Goal: Task Accomplishment & Management: Complete application form

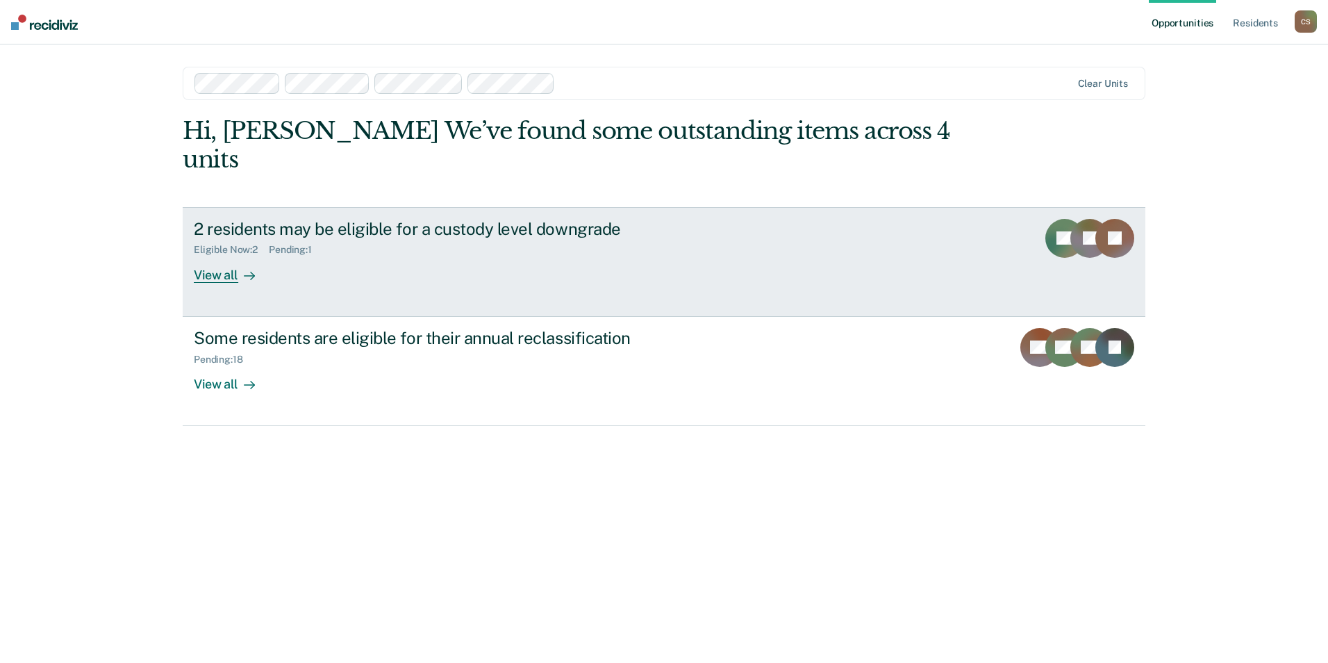
click at [438, 270] on link "2 residents may be eligible for a custody level downgrade Eligible Now : 2 Pend…" at bounding box center [664, 262] width 963 height 110
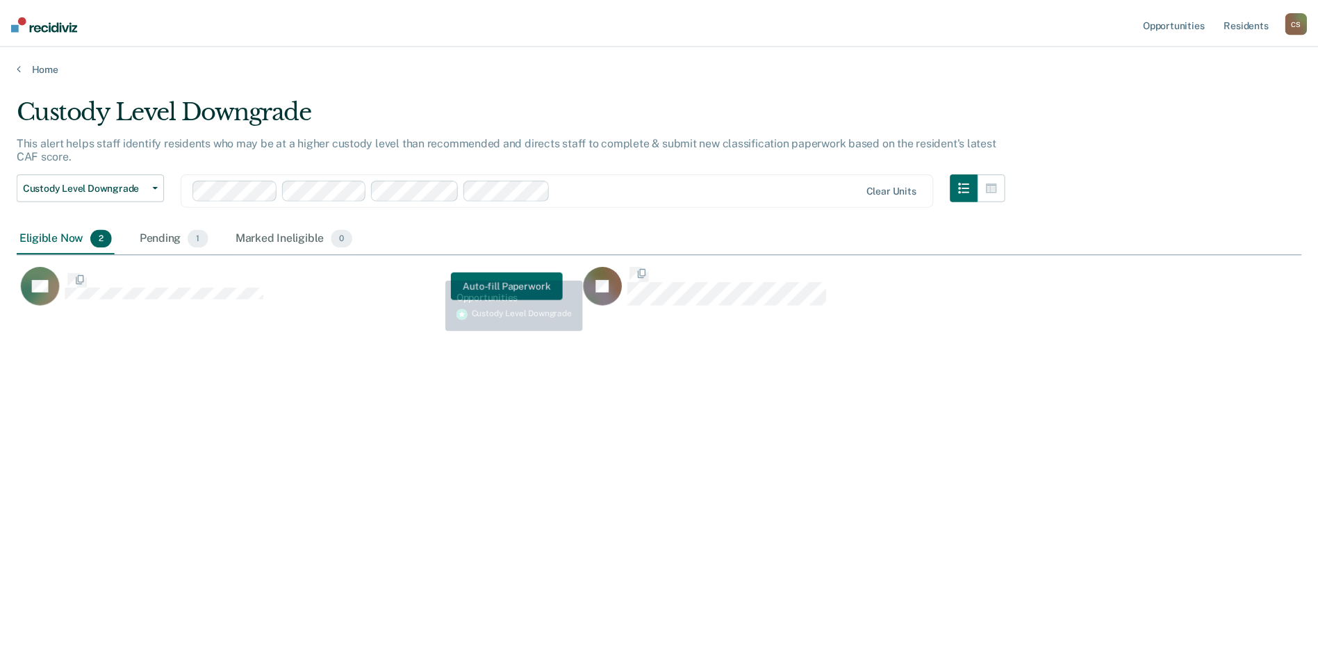
scroll to position [452, 1285]
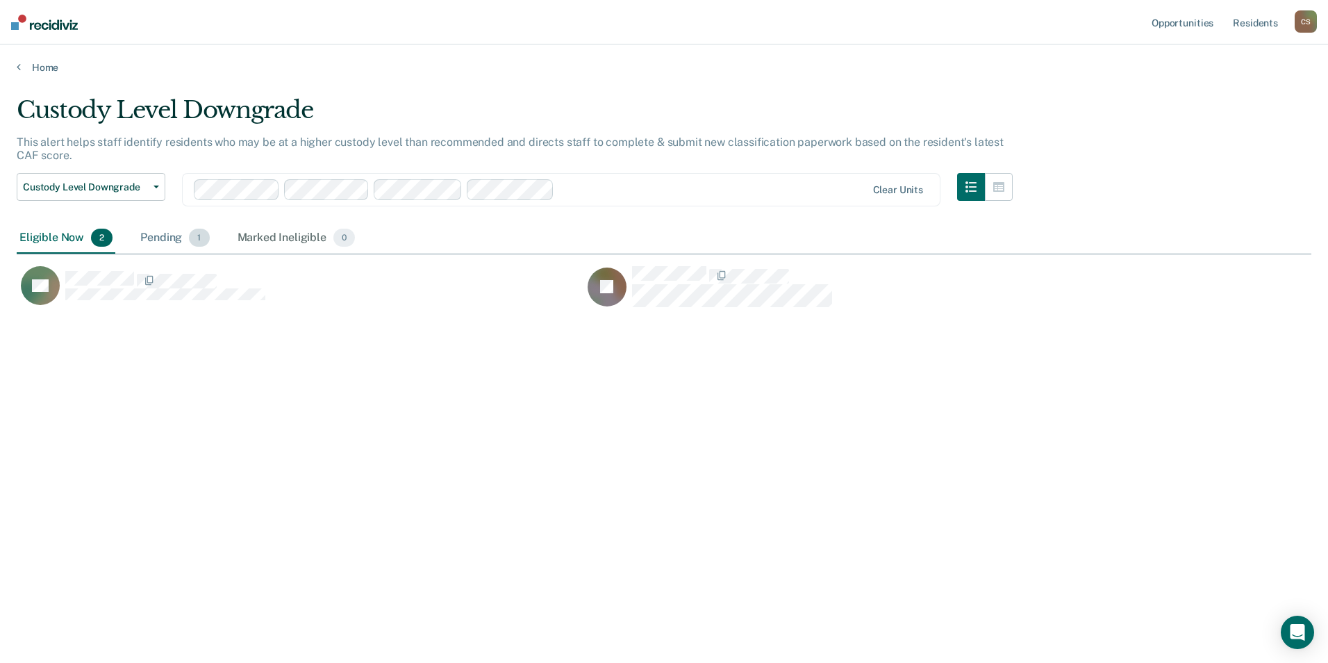
click at [172, 240] on div "Pending 1" at bounding box center [175, 238] width 74 height 31
click at [81, 235] on div "Eligible Now 2" at bounding box center [66, 238] width 99 height 31
click at [179, 246] on div "Pending 1" at bounding box center [175, 238] width 74 height 31
click at [76, 242] on div "Eligible Now 2" at bounding box center [66, 238] width 99 height 31
click at [115, 189] on span "Custody Level Downgrade" at bounding box center [85, 187] width 125 height 12
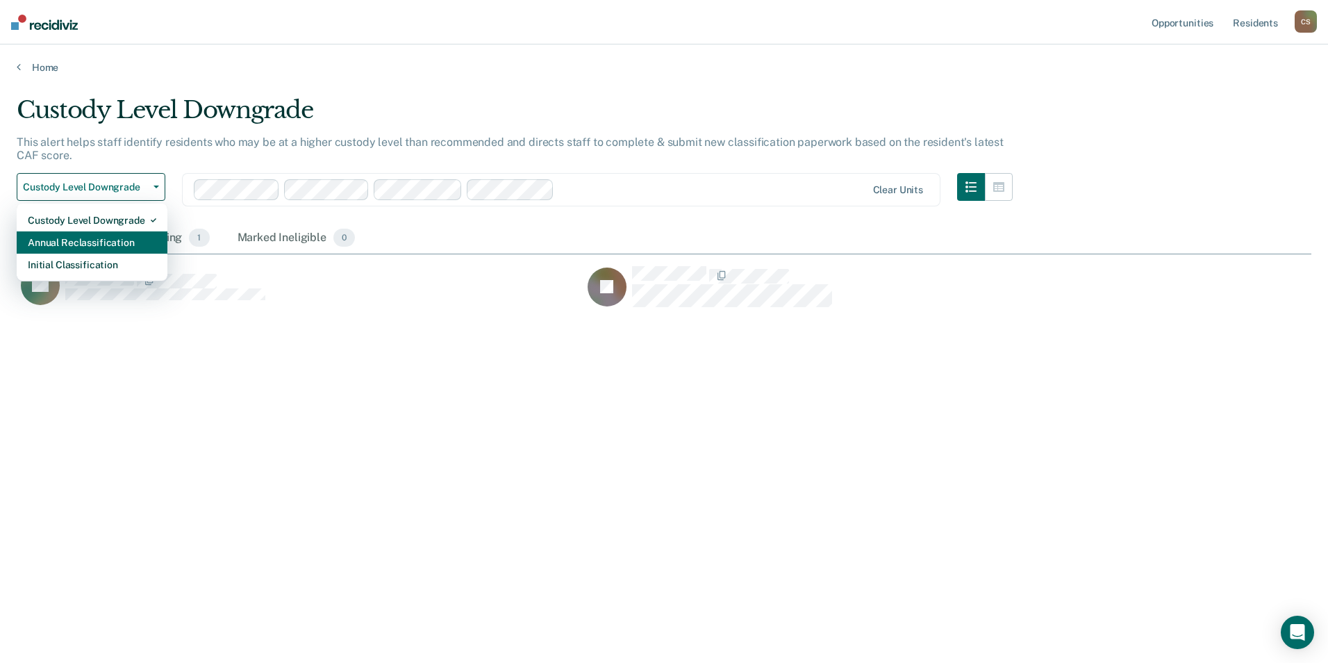
click at [126, 242] on div "Annual Reclassification" at bounding box center [92, 242] width 129 height 22
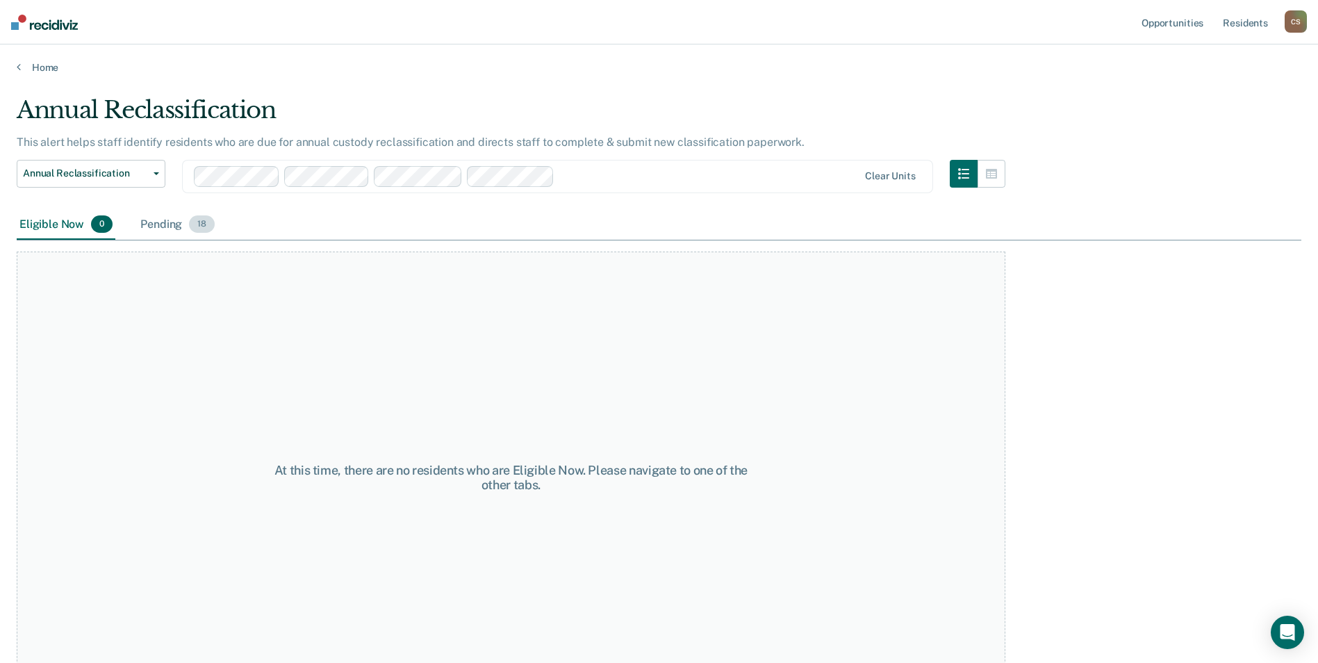
click at [175, 226] on div "Pending 18" at bounding box center [178, 225] width 80 height 31
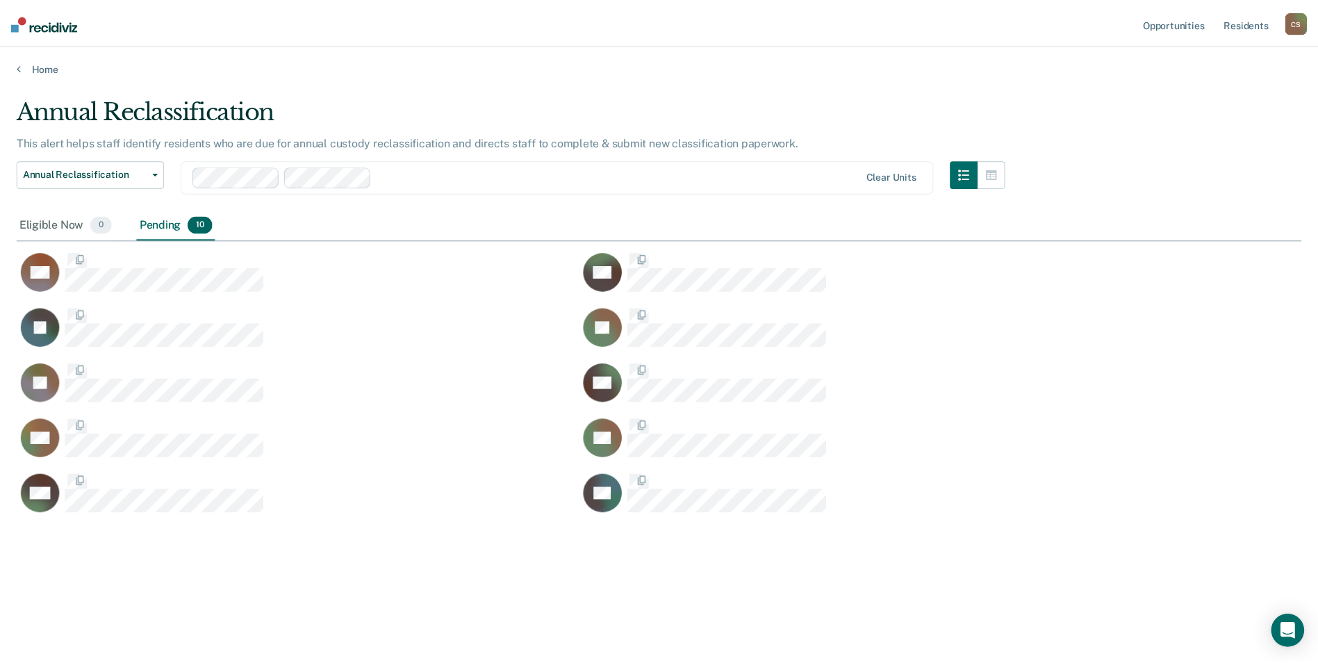
scroll to position [11, 11]
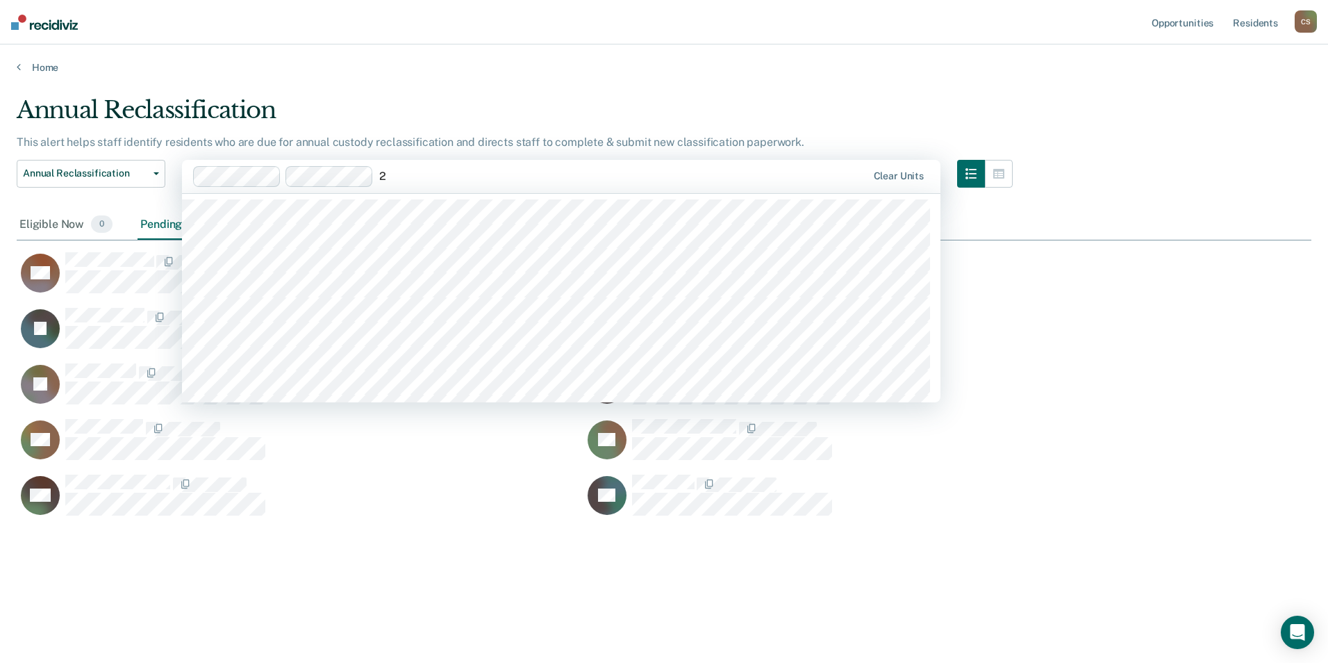
type input "24"
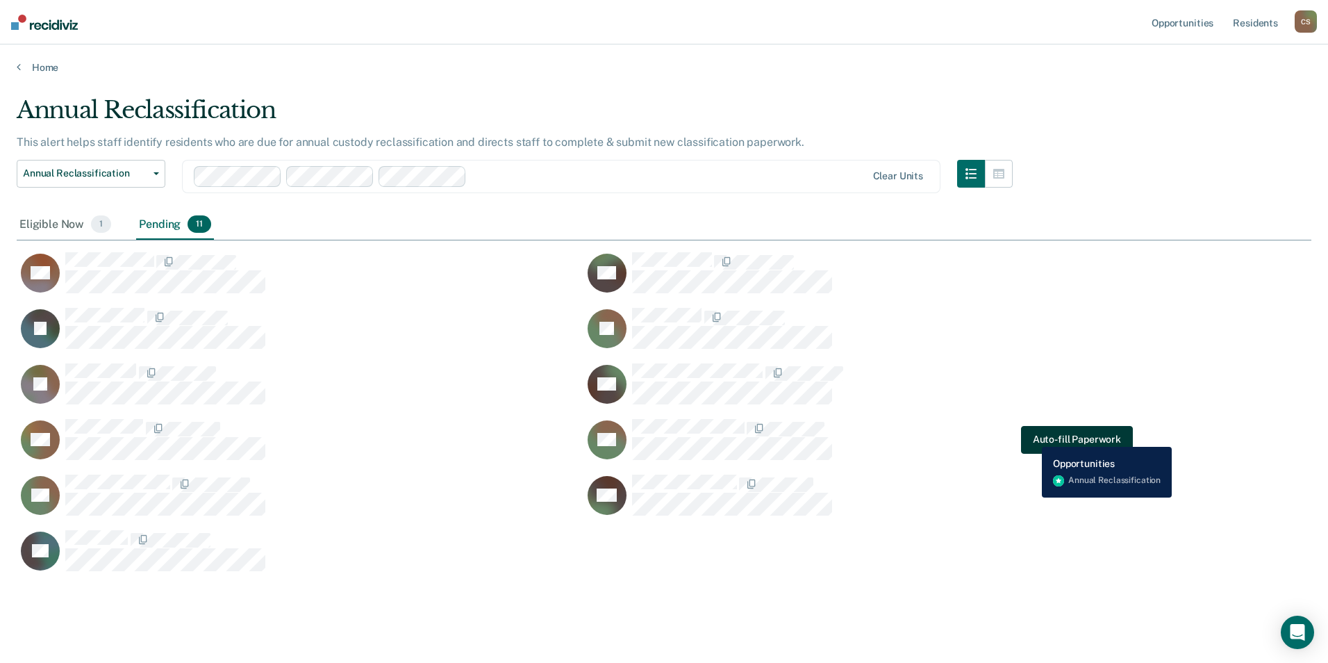
click at [1032, 436] on button "Auto-fill Paperwork" at bounding box center [1077, 440] width 112 height 28
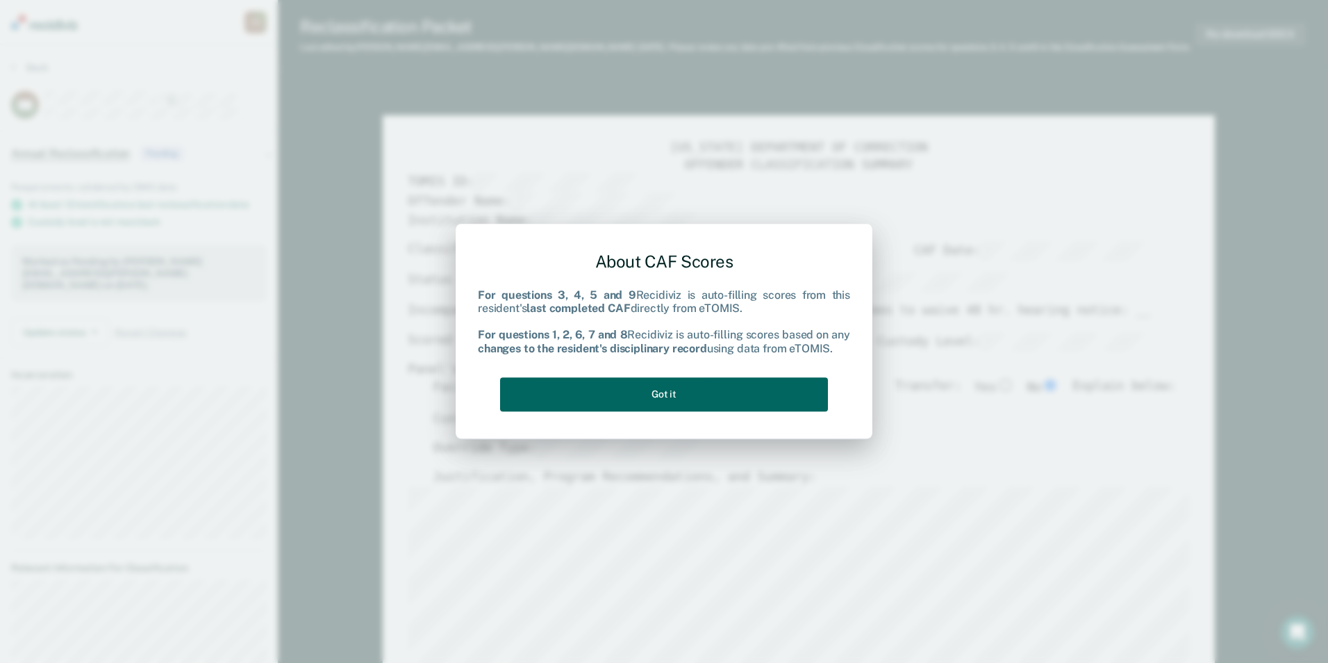
click at [806, 399] on button "Got it" at bounding box center [664, 394] width 328 height 34
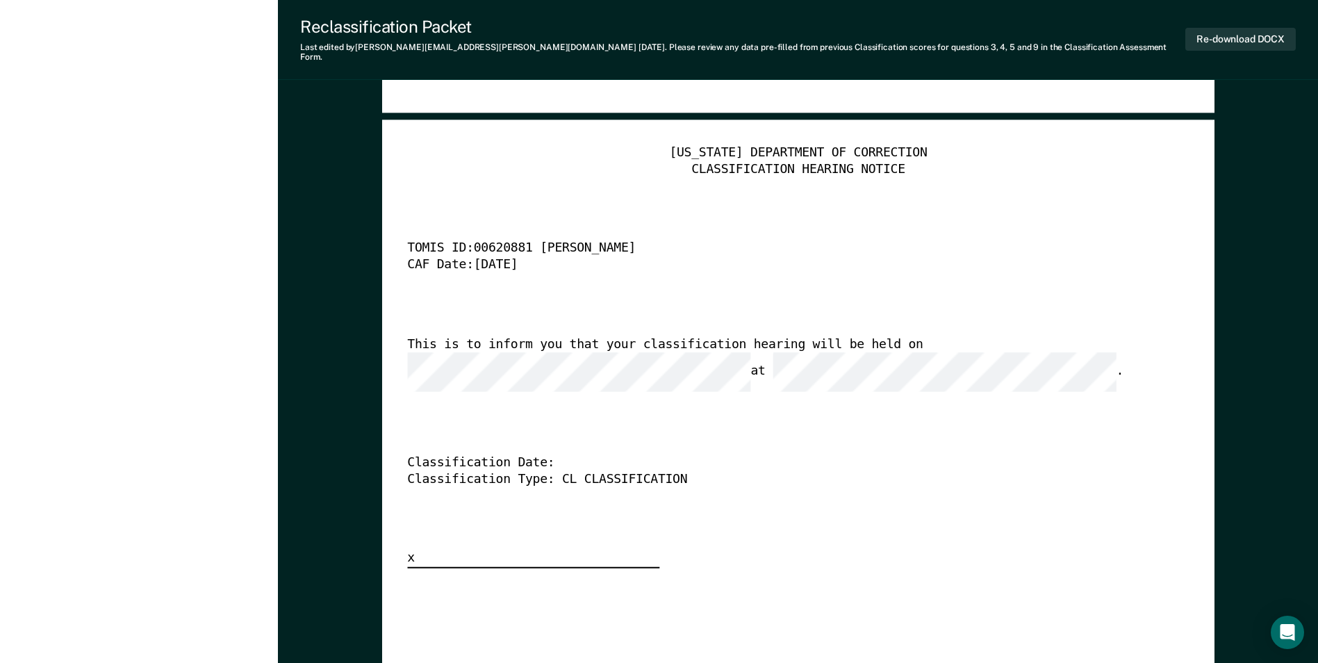
scroll to position [3265, 0]
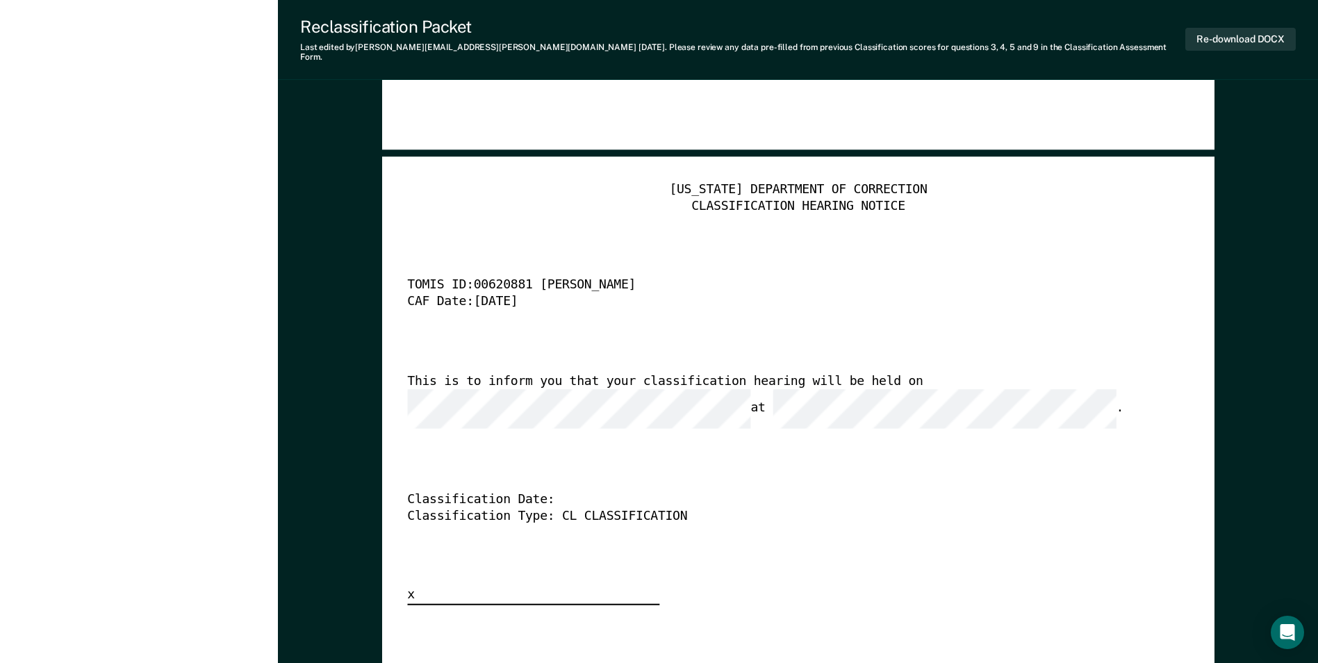
click at [933, 399] on div "This is to inform you that your classification hearing will be held on at ." at bounding box center [778, 401] width 743 height 55
click at [996, 509] on div "[US_STATE] DEPARTMENT OF CORRECTION CLASSIFICATION HEARING NOTICE TOMIS ID: 006…" at bounding box center [798, 393] width 782 height 423
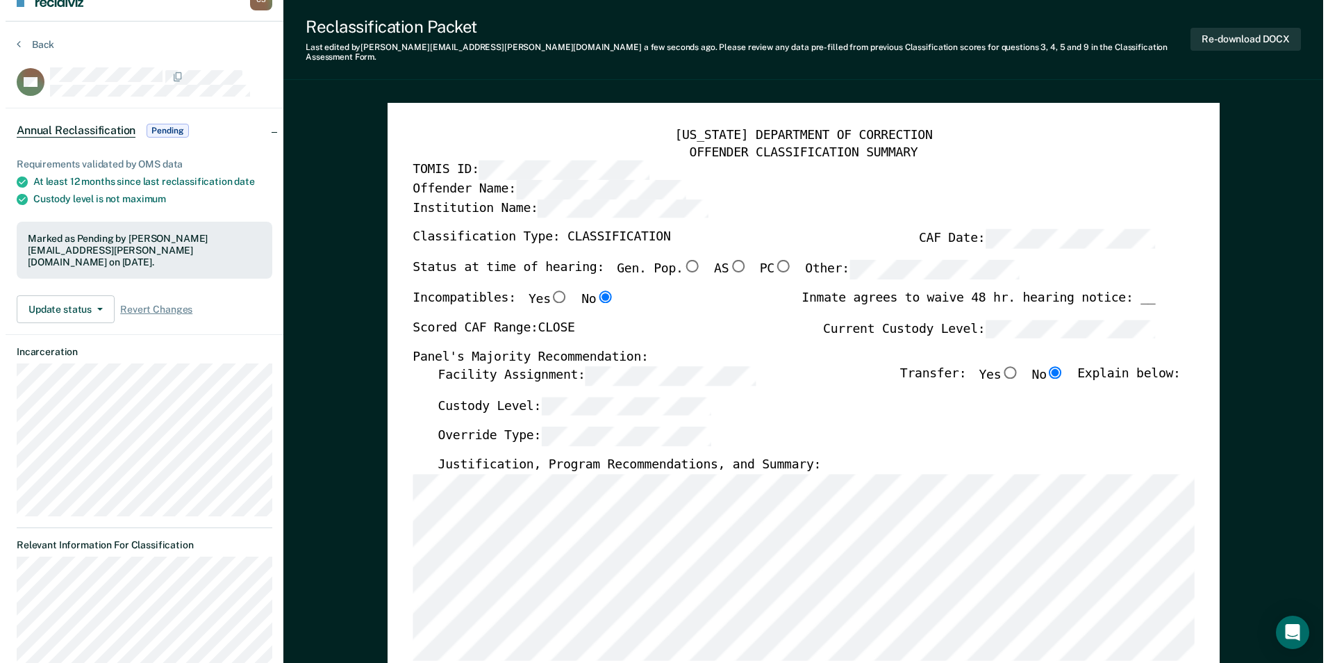
scroll to position [0, 0]
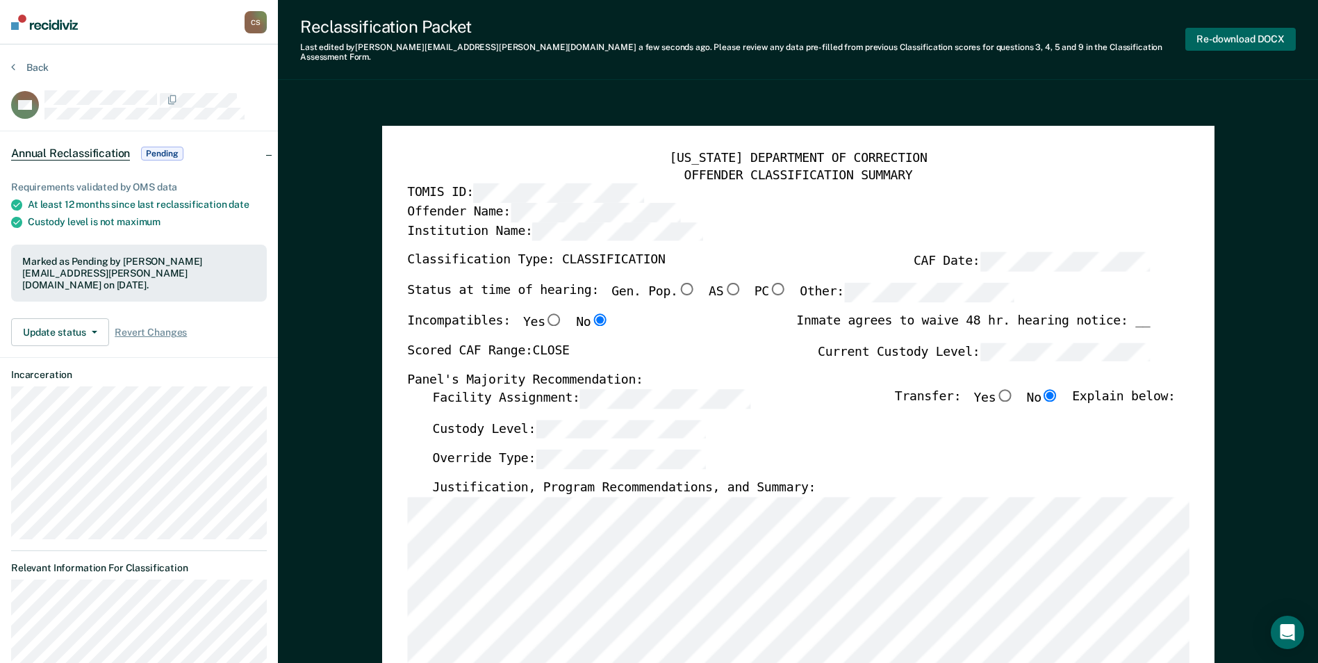
click at [1214, 35] on button "Re-download DOCX" at bounding box center [1240, 39] width 110 height 23
click at [33, 65] on button "Back" at bounding box center [30, 67] width 38 height 13
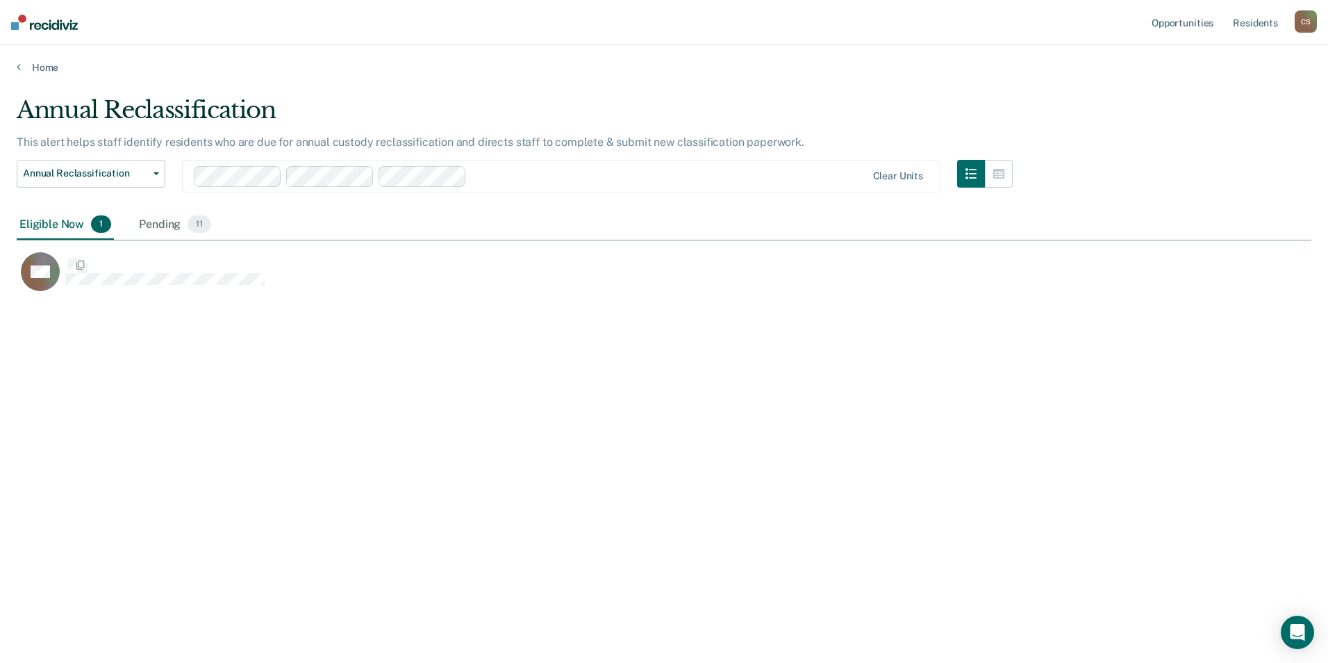
scroll to position [452, 1285]
click at [42, 63] on link "Home" at bounding box center [664, 67] width 1295 height 13
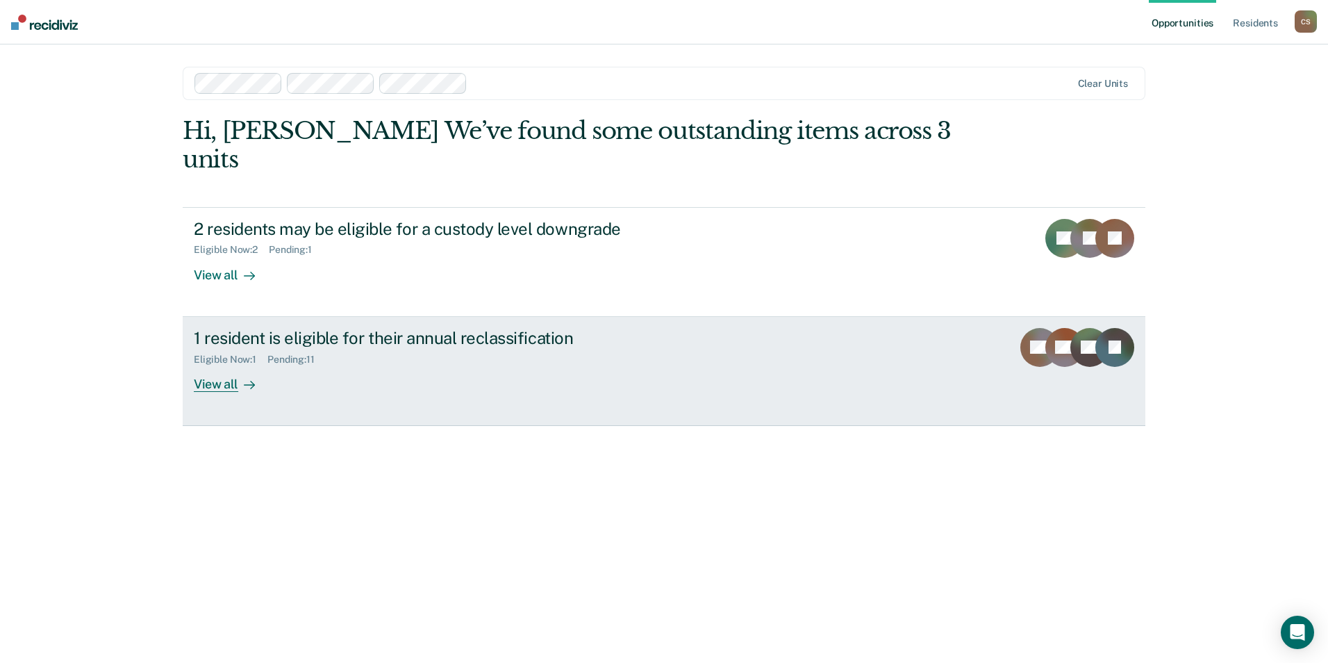
click at [371, 348] on div "Eligible Now : 1 Pending : 11" at bounding box center [438, 356] width 488 height 17
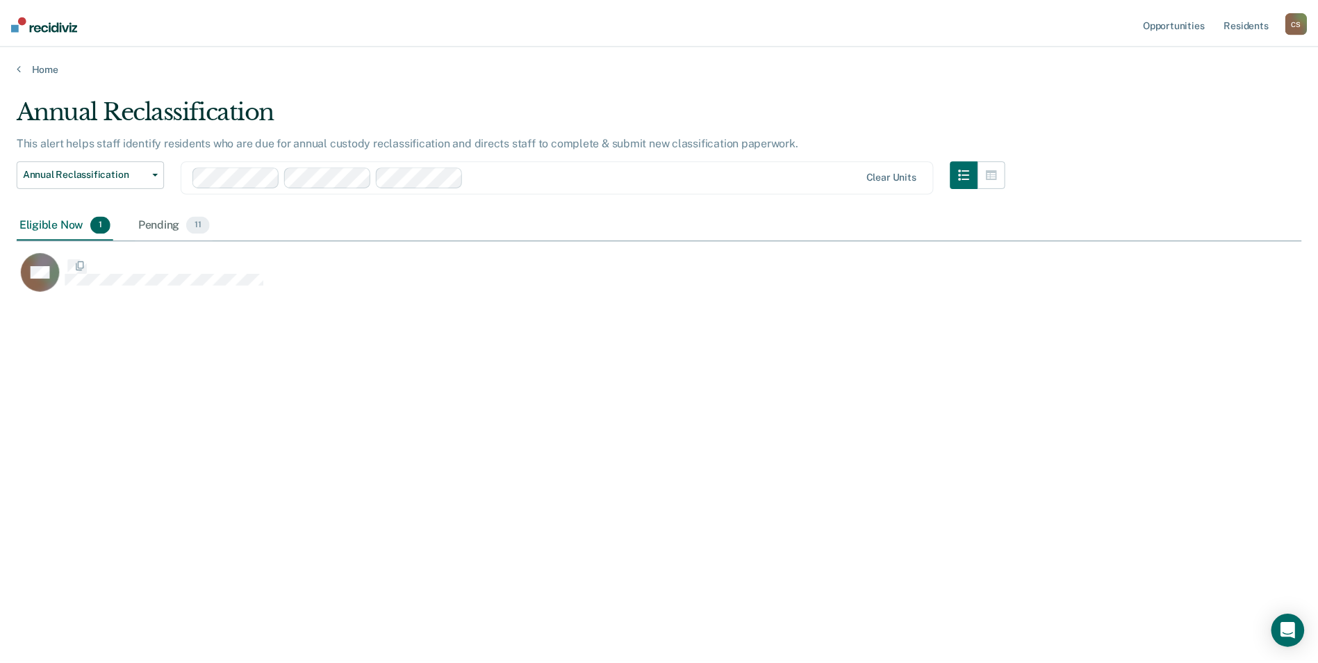
scroll to position [452, 1285]
click at [164, 214] on div "Pending 11" at bounding box center [175, 225] width 78 height 31
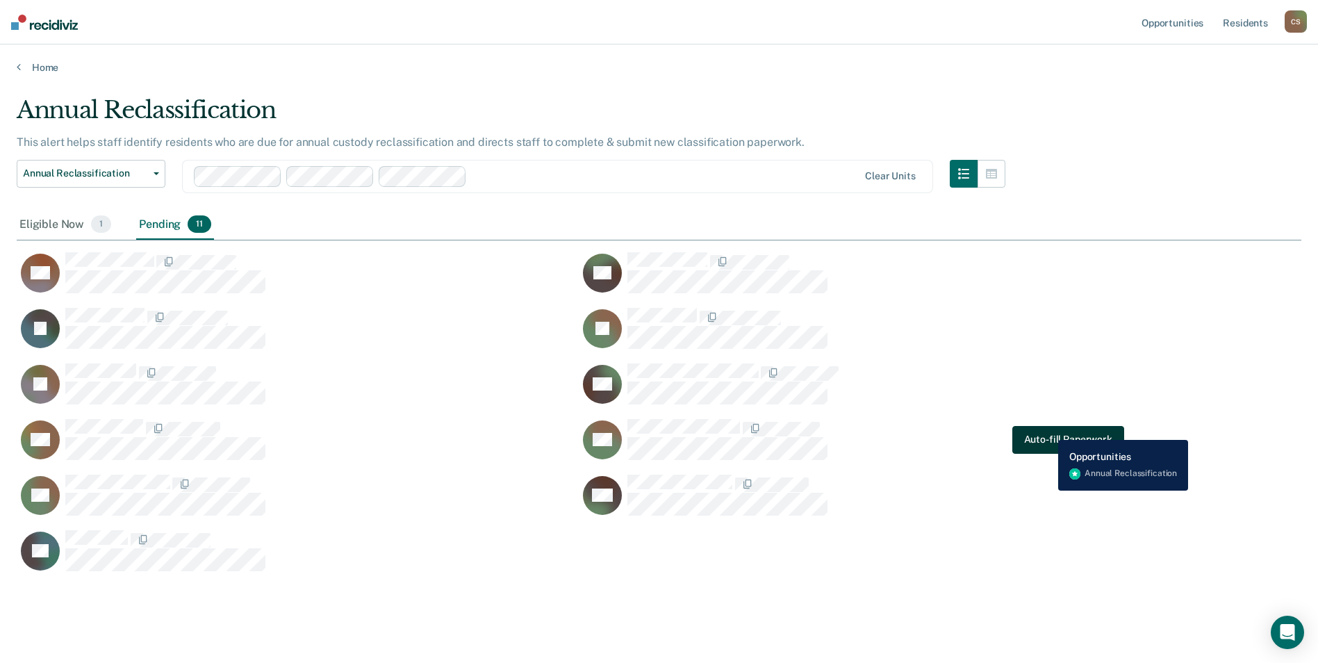
click at [1048, 429] on button "Auto-fill Paperwork" at bounding box center [1068, 440] width 112 height 28
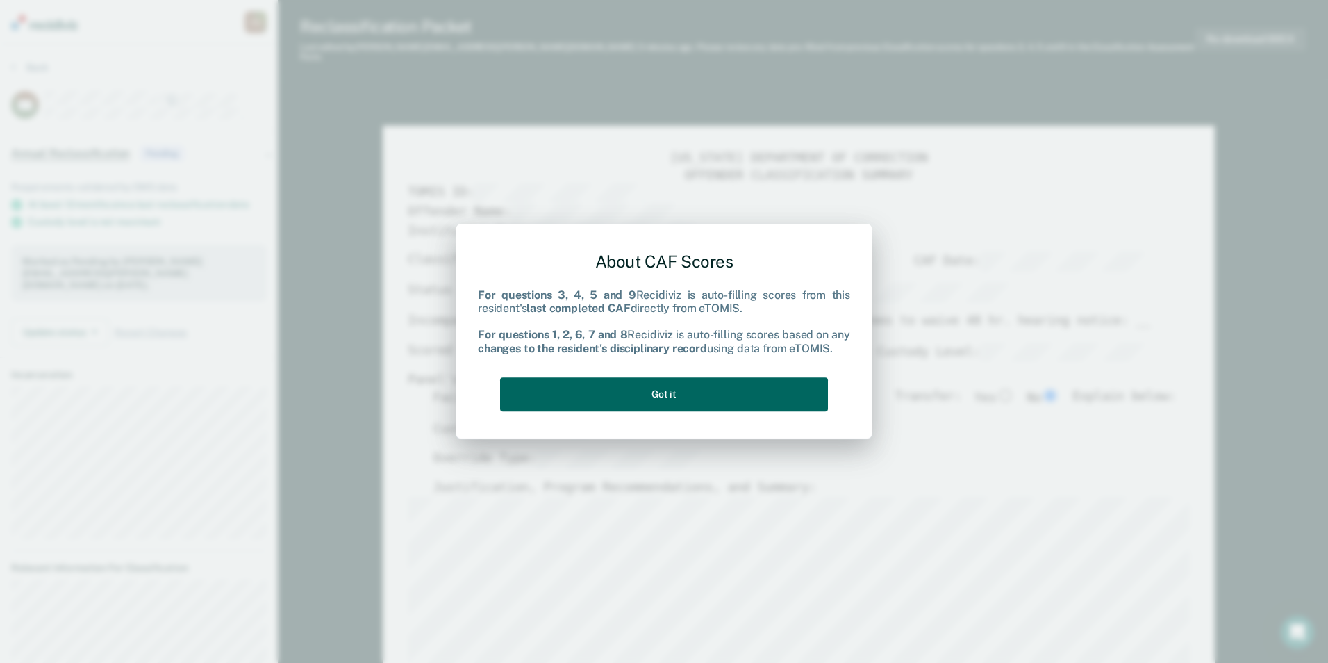
click at [775, 381] on button "Got it" at bounding box center [664, 394] width 328 height 34
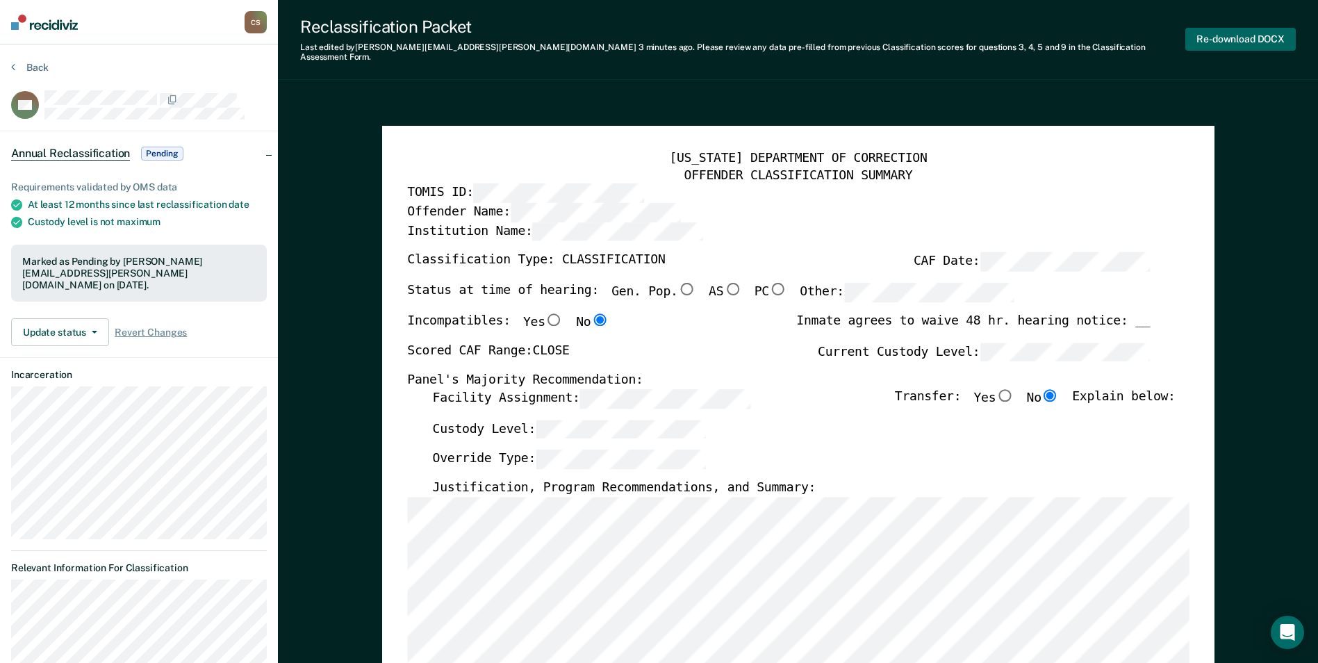
click at [1231, 28] on button "Re-download DOCX" at bounding box center [1240, 39] width 110 height 23
type textarea "x"
click at [31, 65] on button "Back" at bounding box center [30, 67] width 38 height 13
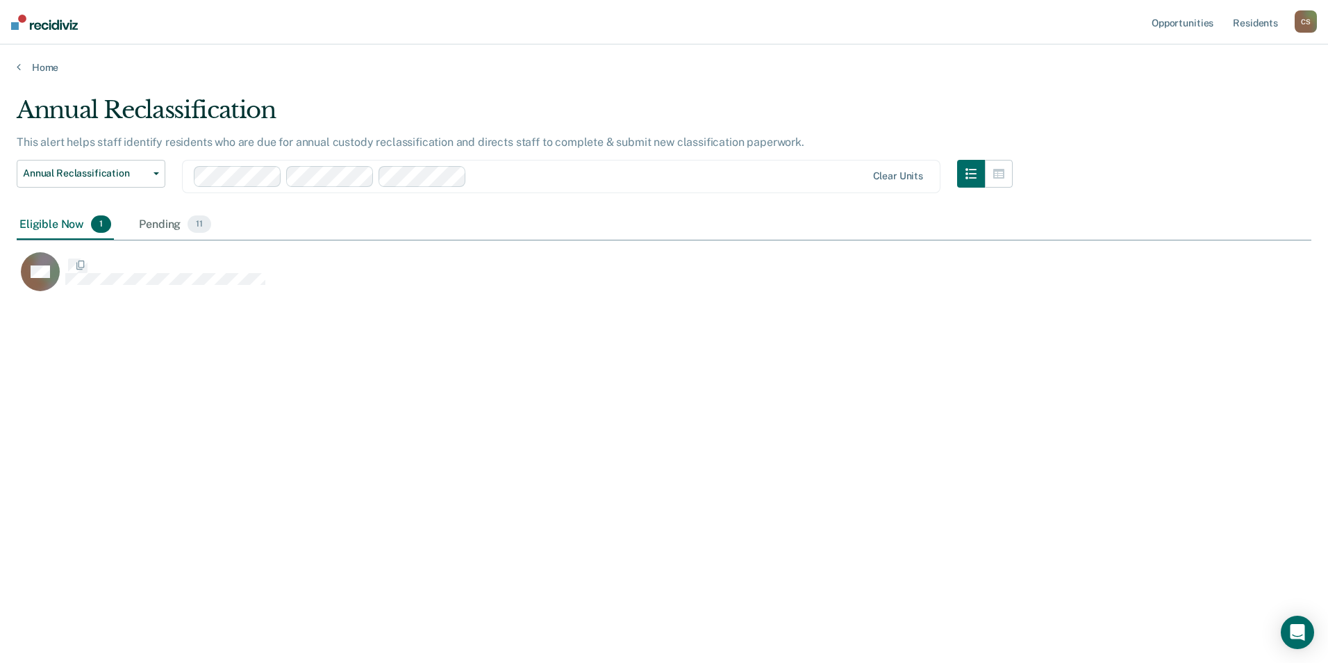
scroll to position [452, 1285]
click at [39, 63] on link "Home" at bounding box center [664, 67] width 1295 height 13
